Goal: Information Seeking & Learning: Learn about a topic

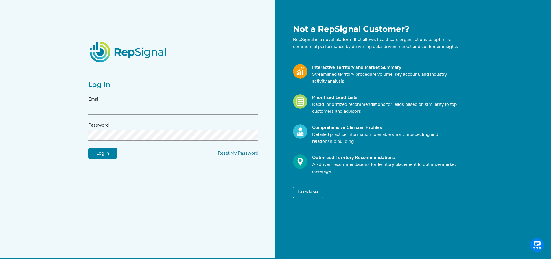
type input "[EMAIL_ADDRESS][DOMAIN_NAME]"
click at [111, 155] on input "Log in" at bounding box center [102, 153] width 29 height 11
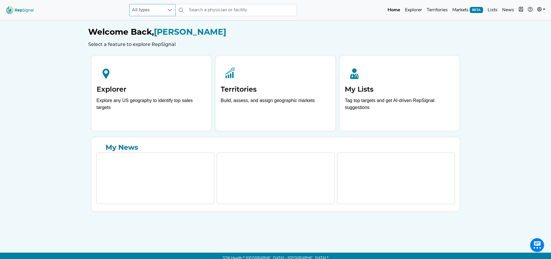
click at [154, 14] on span "All types" at bounding box center [147, 10] width 35 height 12
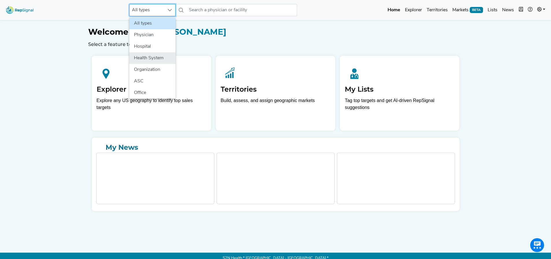
click at [149, 60] on li "Health System" at bounding box center [152, 58] width 46 height 12
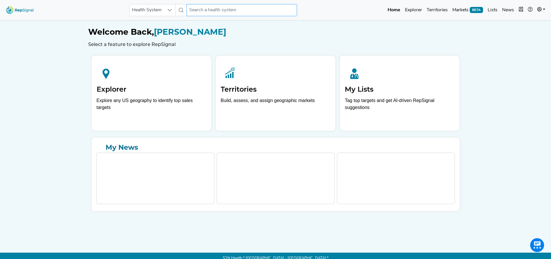
click at [214, 6] on input "text" at bounding box center [241, 10] width 110 height 12
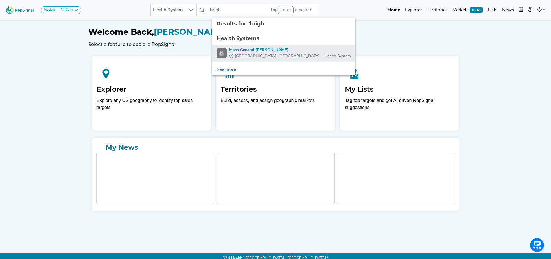
click at [251, 48] on div "Mass General [PERSON_NAME]" at bounding box center [290, 50] width 122 height 6
type input "Mass General [PERSON_NAME]"
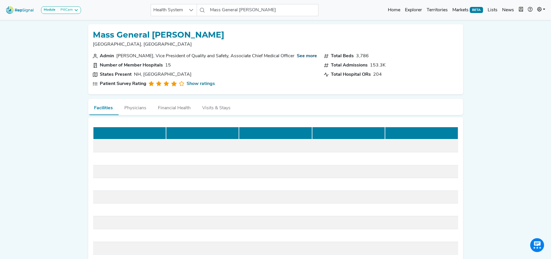
click at [297, 56] on link "See more" at bounding box center [307, 56] width 20 height 7
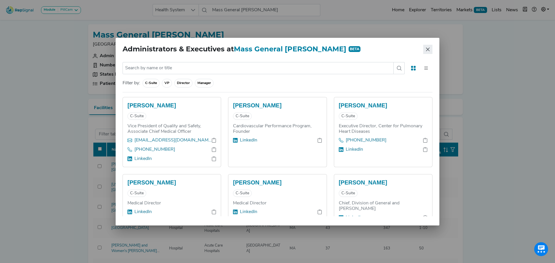
click at [430, 49] on button "Close" at bounding box center [427, 49] width 9 height 9
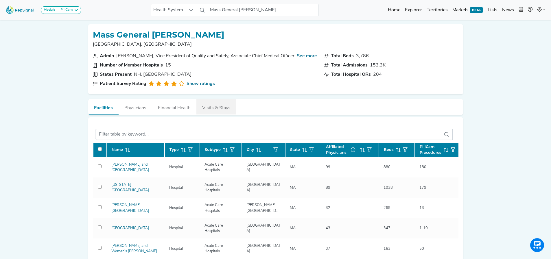
click at [222, 105] on button "Visits & Stays" at bounding box center [216, 107] width 40 height 16
